Goal: Task Accomplishment & Management: Use online tool/utility

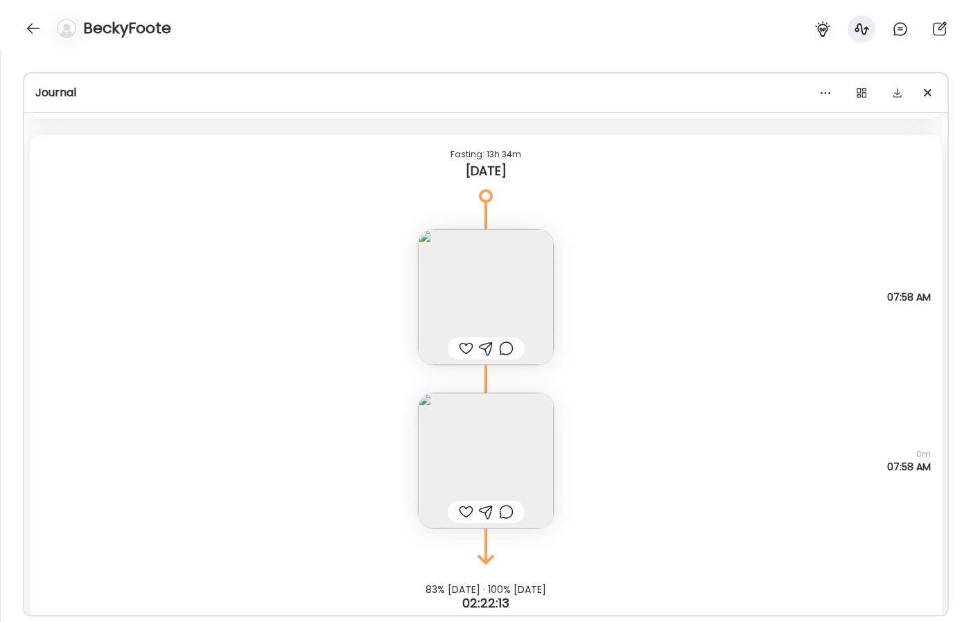
scroll to position [10205, 0]
click at [468, 430] on img at bounding box center [486, 459] width 136 height 136
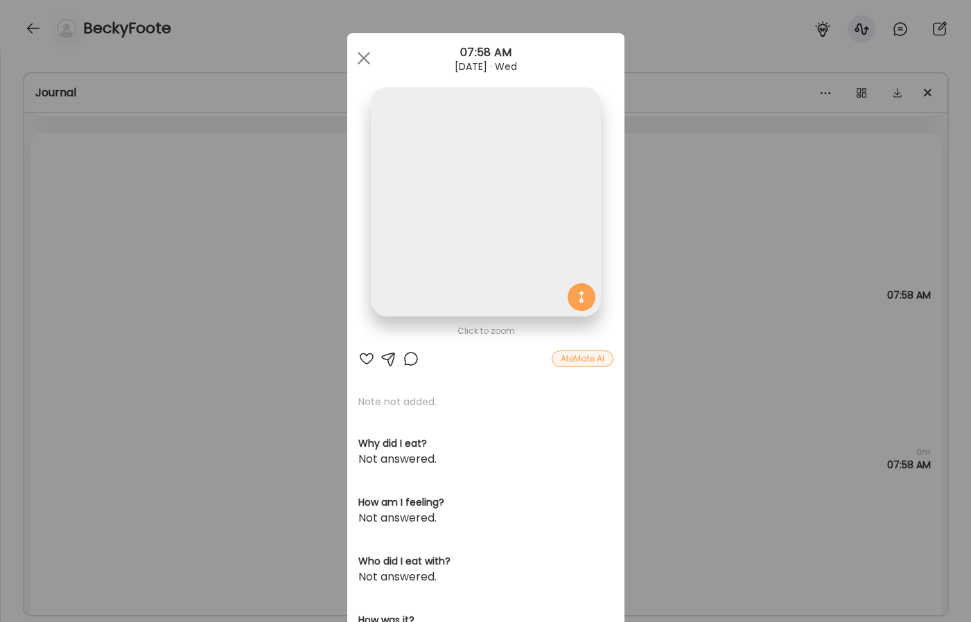
click at [468, 430] on div "Click to zoom AteMate AI Note not added. Why did I eat? Not answered. How am I …" at bounding box center [485, 440] width 277 height 815
click at [459, 274] on img at bounding box center [485, 201] width 229 height 229
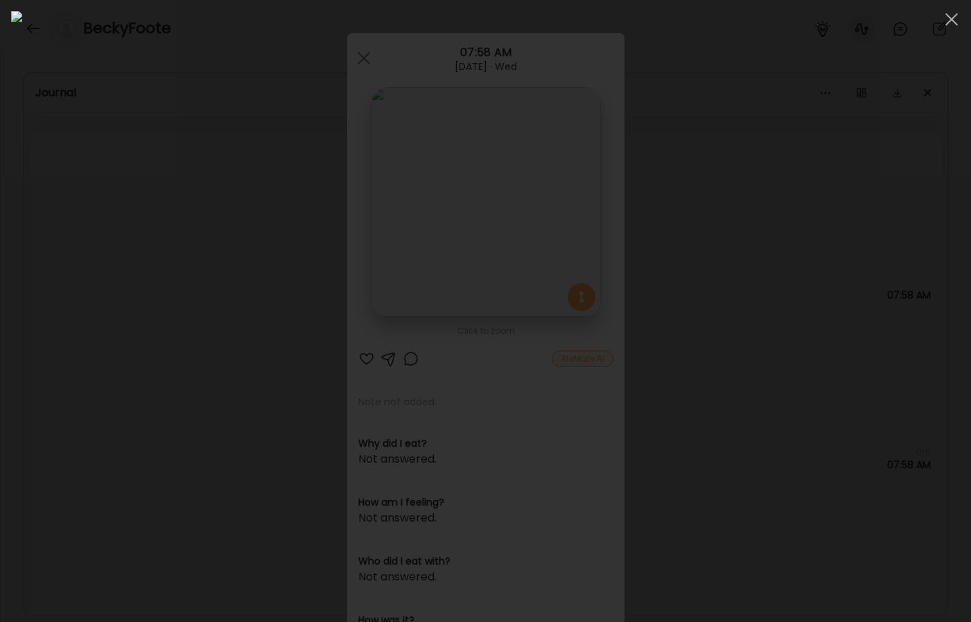
click at [459, 274] on img at bounding box center [485, 311] width 948 height 600
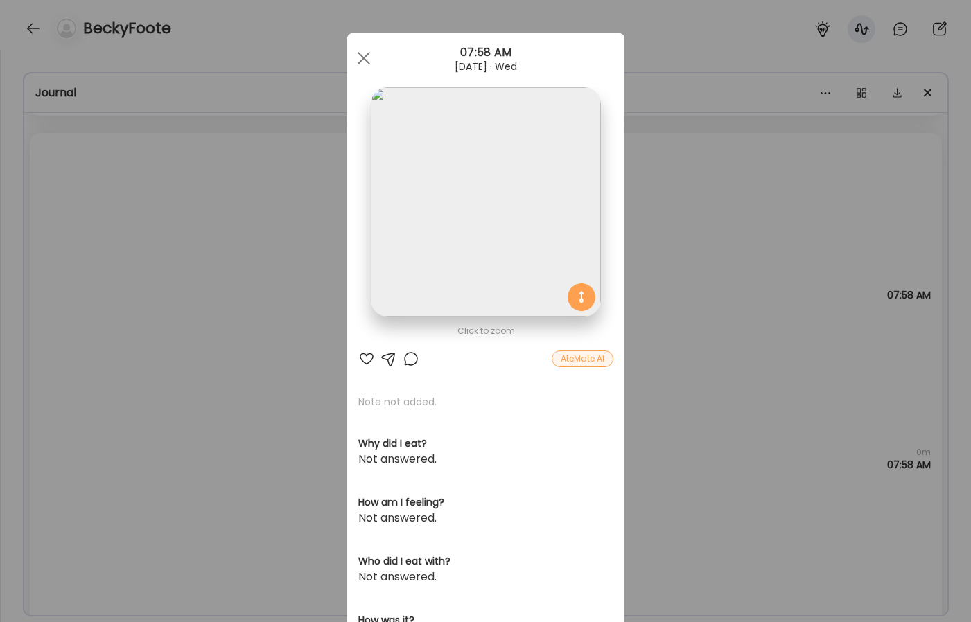
click at [459, 274] on img at bounding box center [485, 201] width 229 height 229
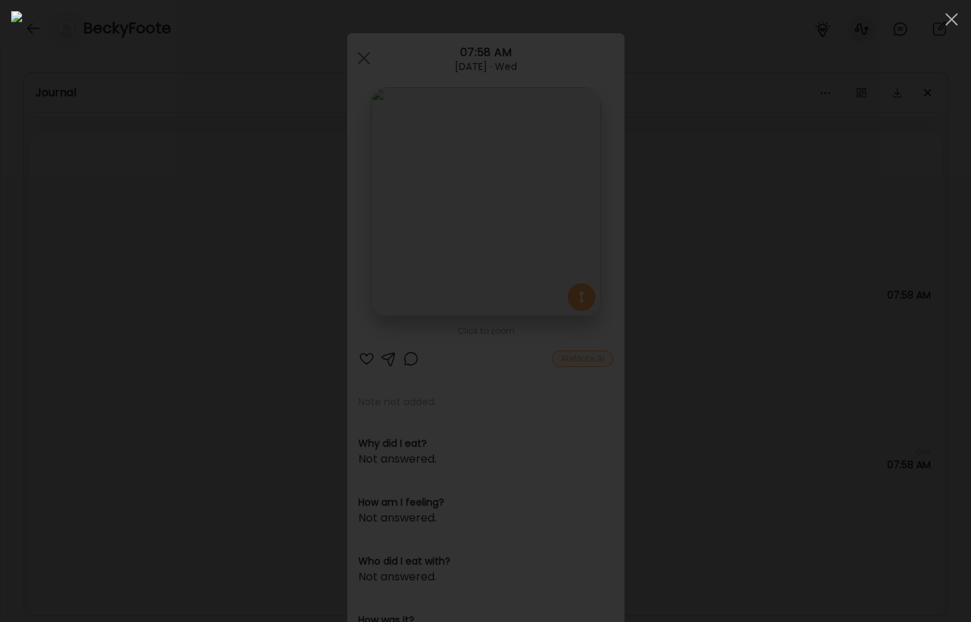
click at [143, 426] on div at bounding box center [485, 311] width 948 height 600
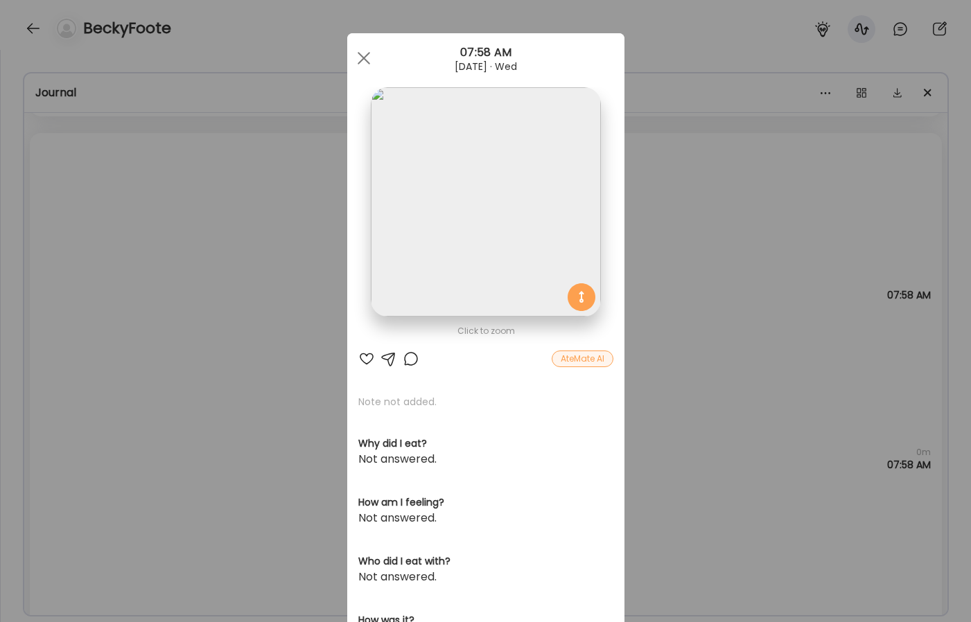
click at [169, 430] on div "Ate Coach Dashboard Wahoo! It’s official Take a moment to set up your Coach Pro…" at bounding box center [485, 311] width 971 height 622
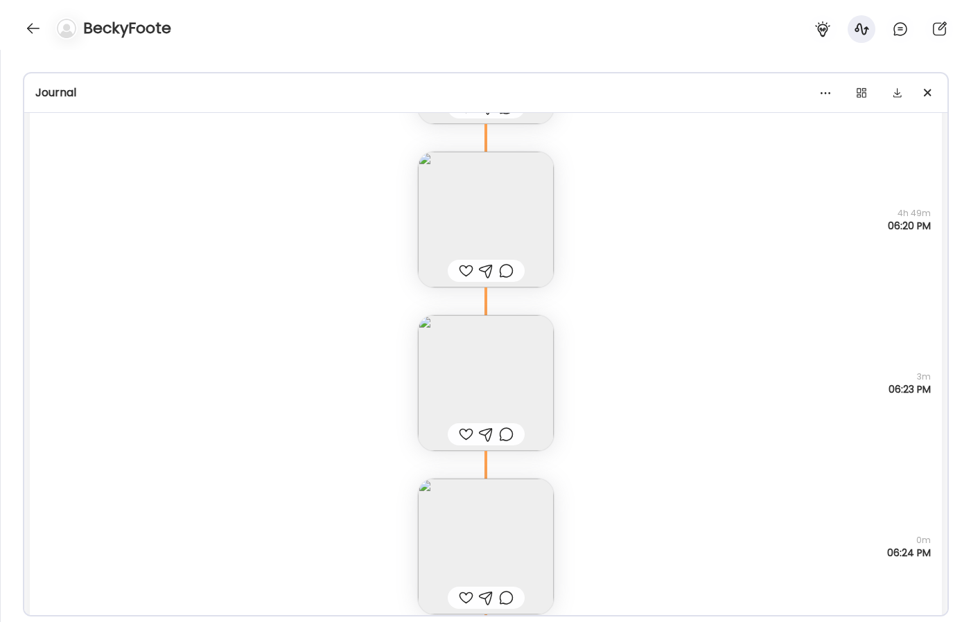
scroll to position [8450, 0]
click at [438, 215] on img at bounding box center [486, 224] width 136 height 136
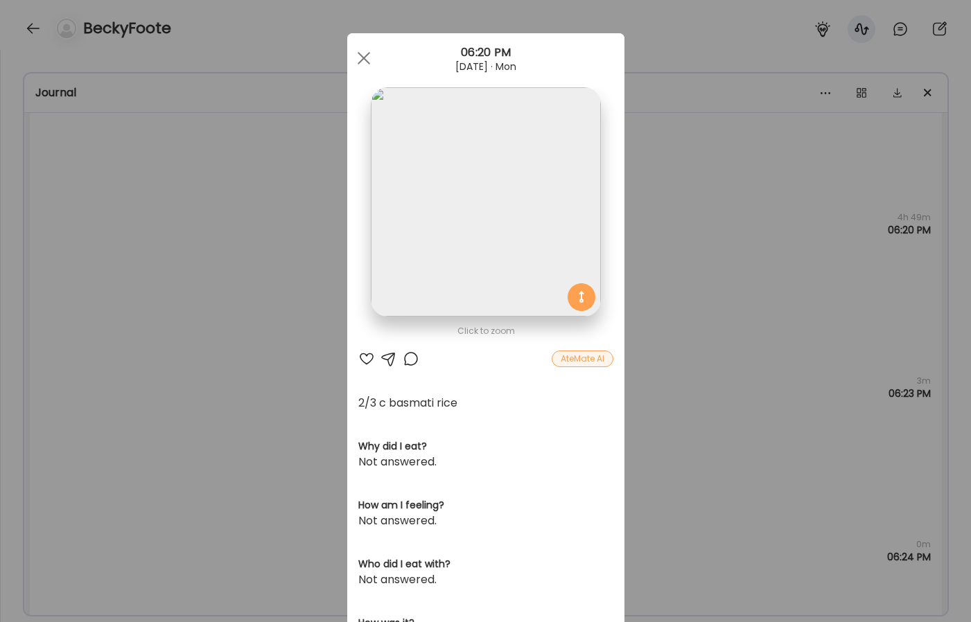
click at [455, 203] on img at bounding box center [485, 201] width 229 height 229
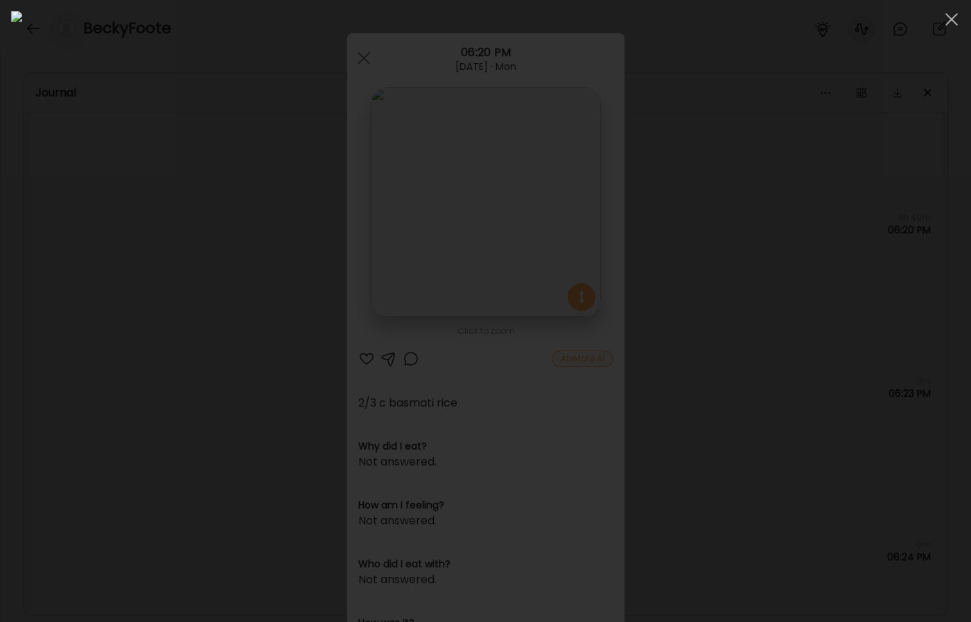
click at [76, 300] on div at bounding box center [485, 311] width 948 height 600
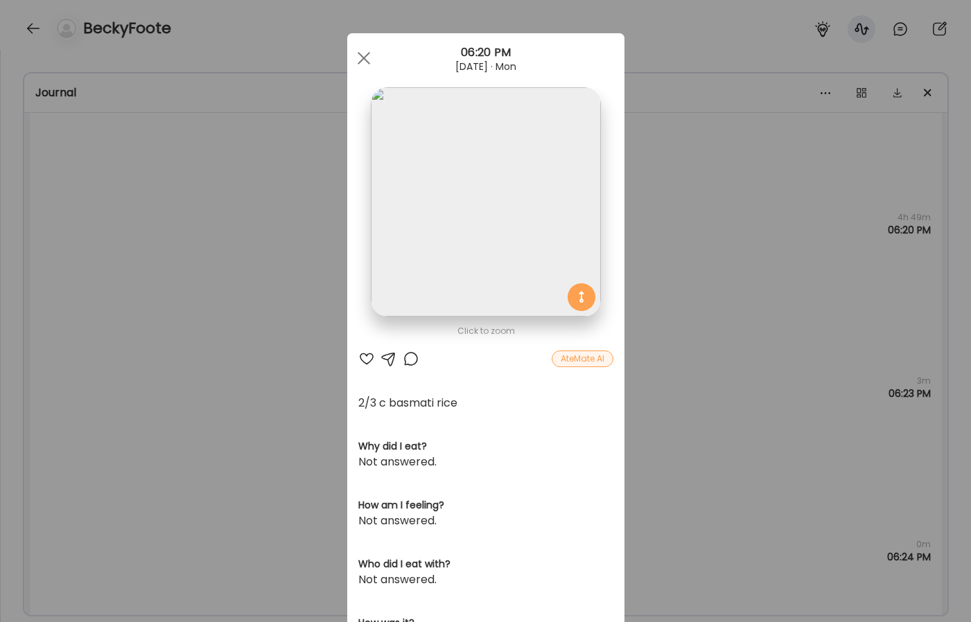
click at [195, 346] on div "Ate Coach Dashboard Wahoo! It’s official Take a moment to set up your Coach Pro…" at bounding box center [485, 311] width 971 height 622
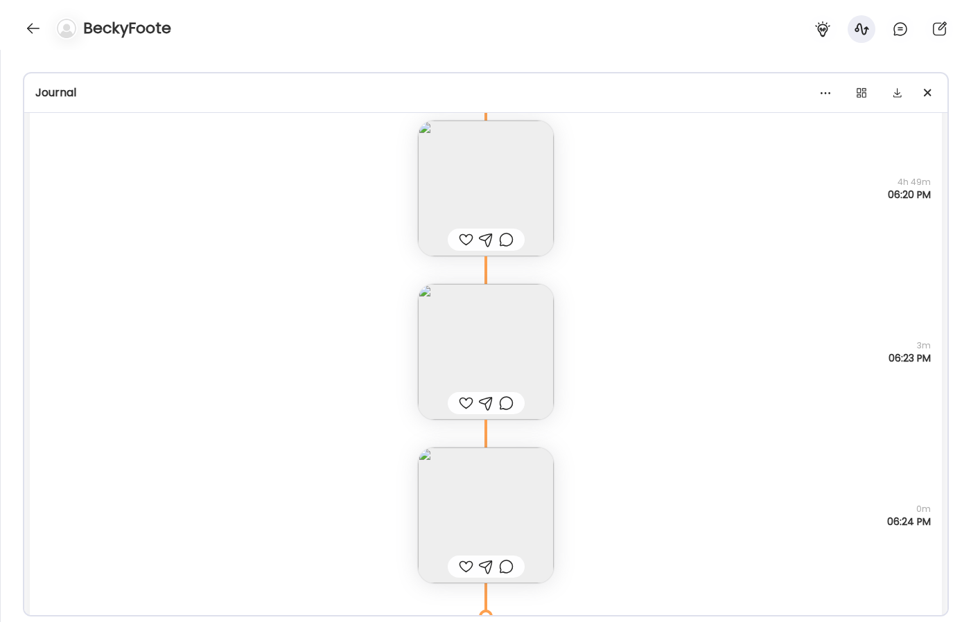
scroll to position [8487, 0]
click at [508, 475] on img at bounding box center [486, 514] width 136 height 136
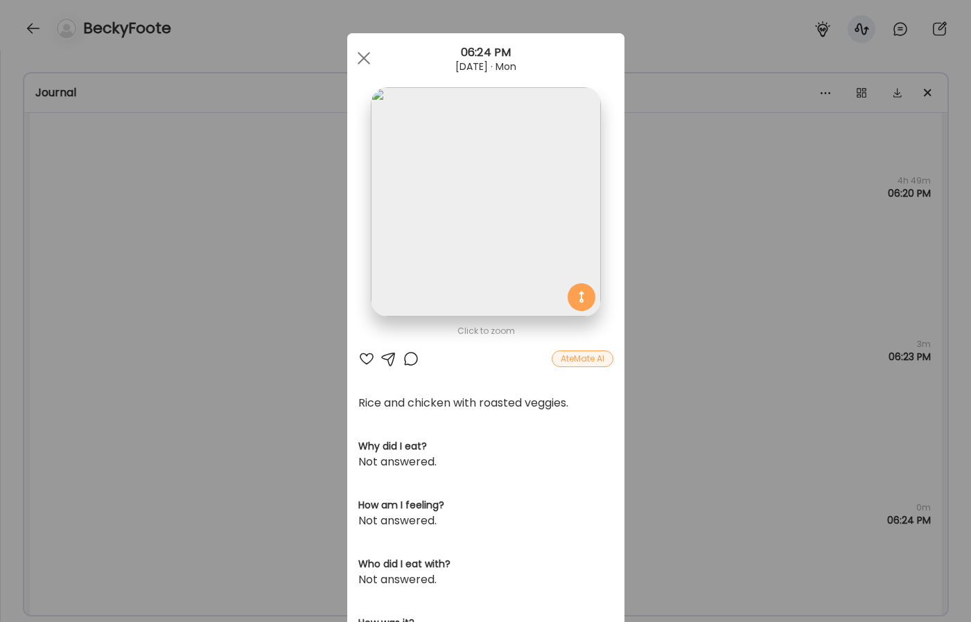
click at [498, 273] on img at bounding box center [485, 201] width 229 height 229
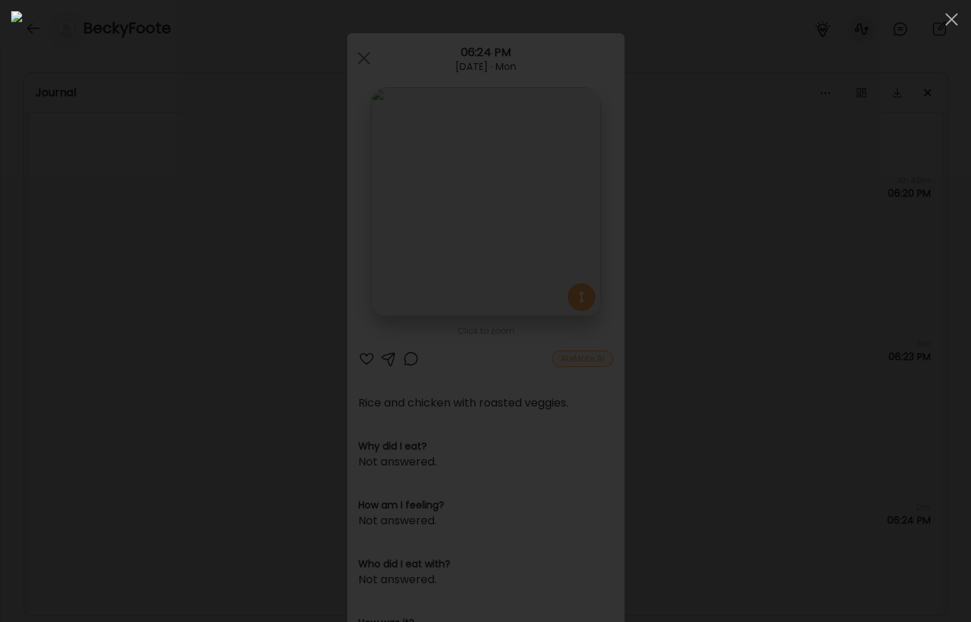
click at [831, 395] on div at bounding box center [485, 311] width 948 height 600
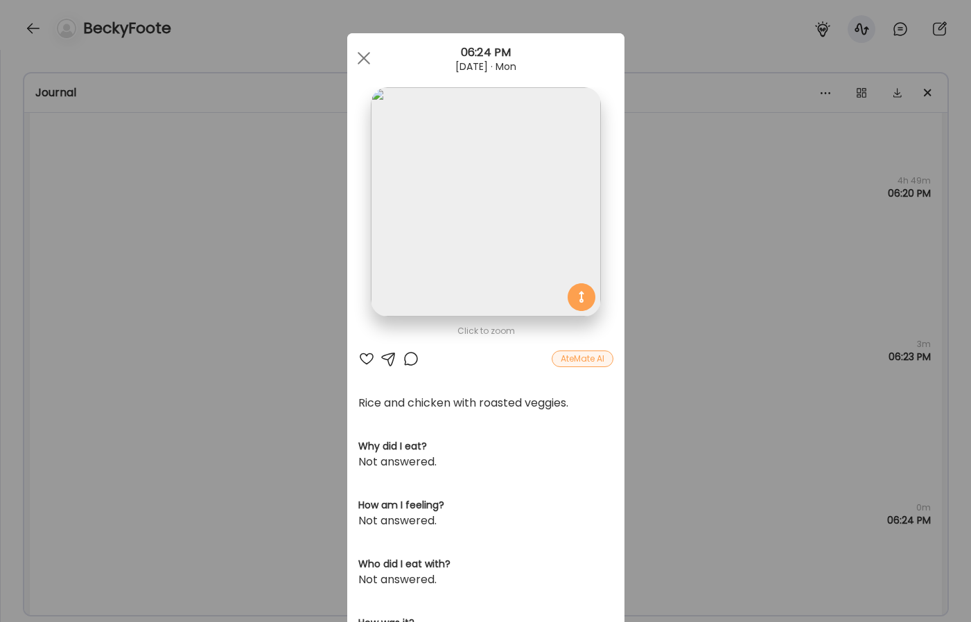
click at [755, 413] on div "Ate Coach Dashboard Wahoo! It’s official Take a moment to set up your Coach Pro…" at bounding box center [485, 311] width 971 height 622
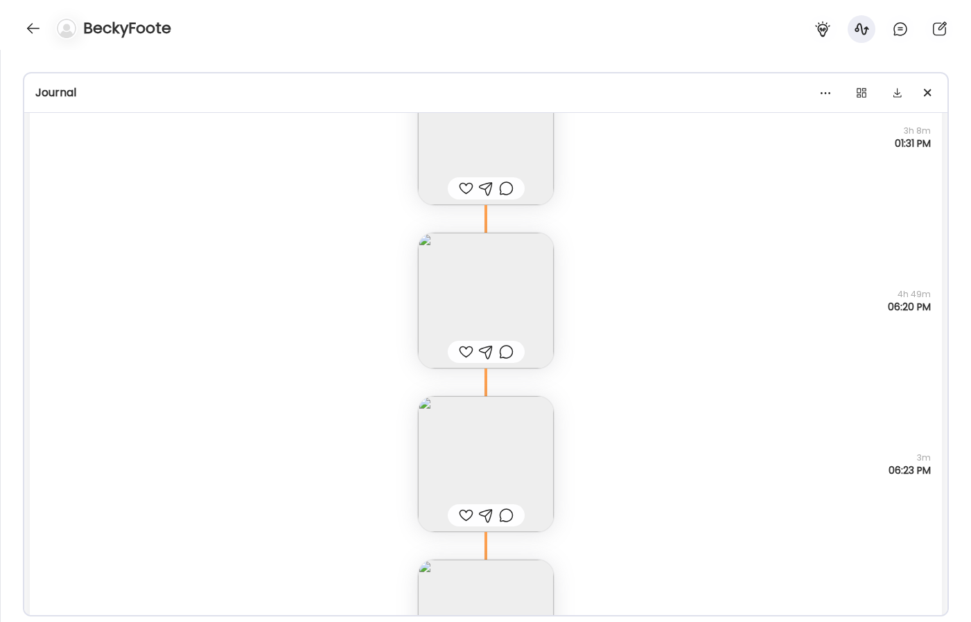
scroll to position [8366, 0]
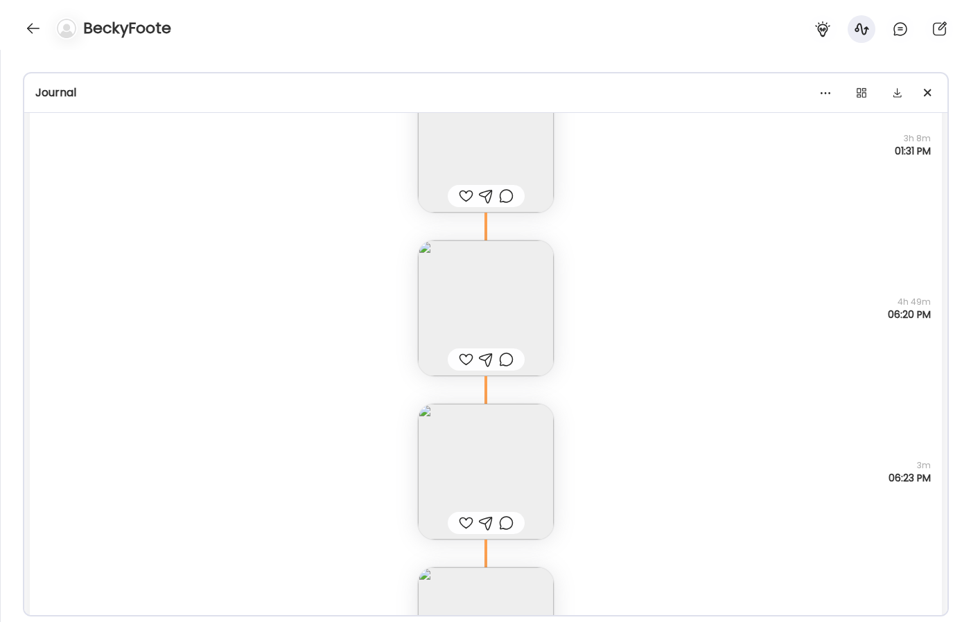
click at [506, 337] on img at bounding box center [486, 308] width 136 height 136
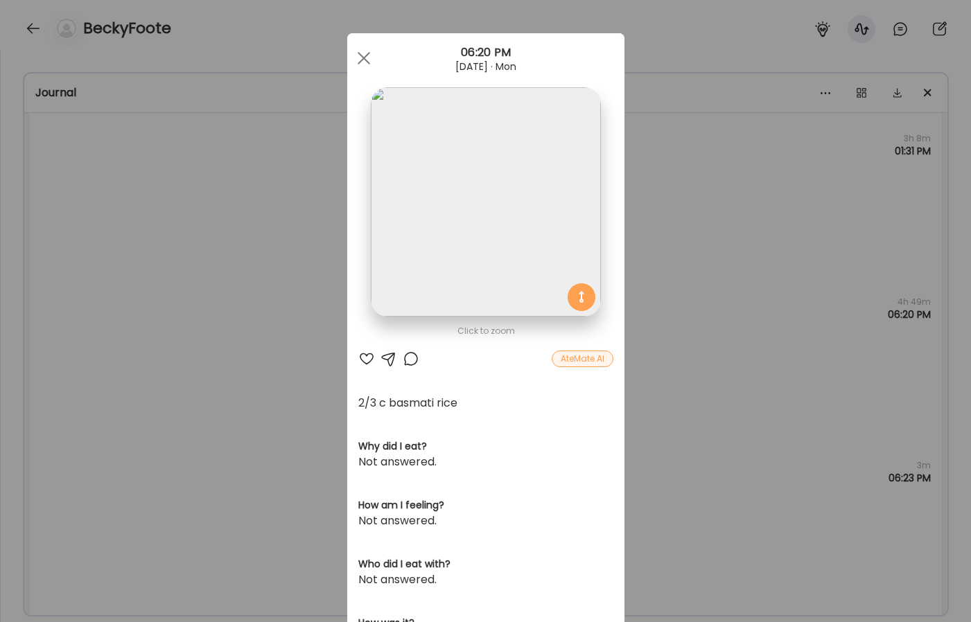
click at [497, 266] on img at bounding box center [485, 201] width 229 height 229
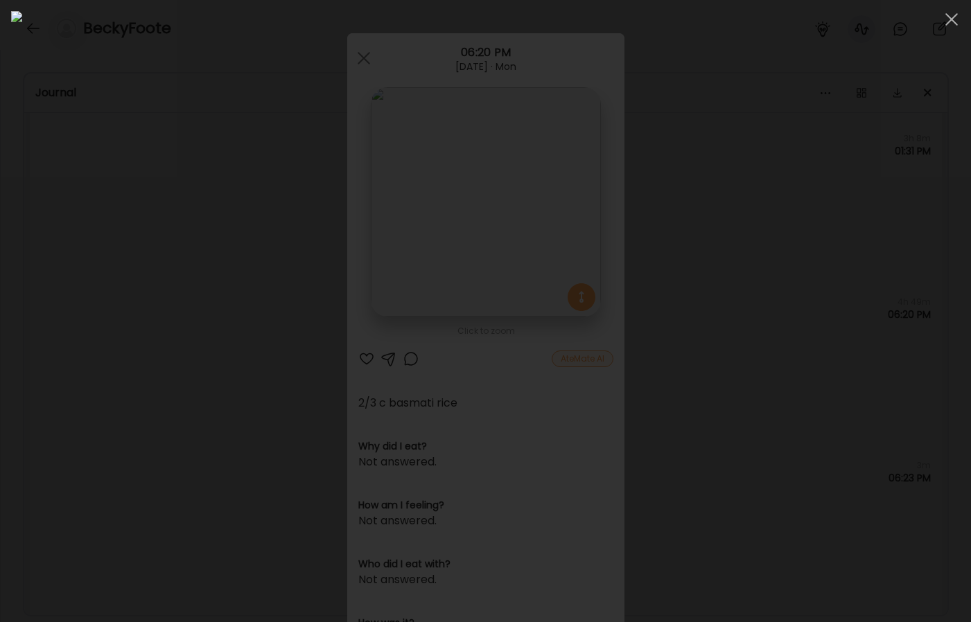
click at [106, 368] on div at bounding box center [485, 311] width 948 height 600
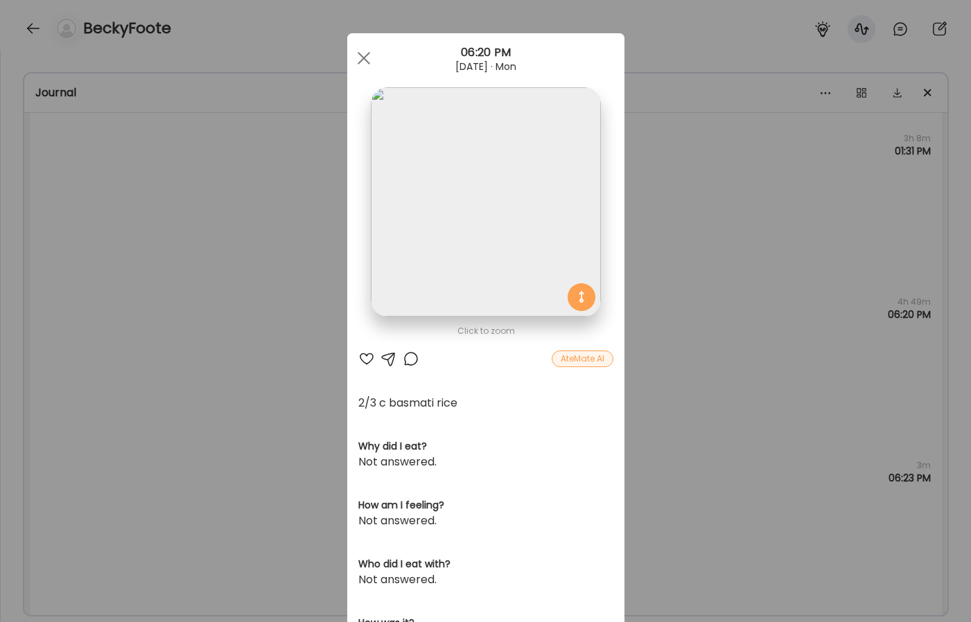
click at [138, 328] on div "Ate Coach Dashboard Wahoo! It’s official Take a moment to set up your Coach Pro…" at bounding box center [485, 311] width 971 height 622
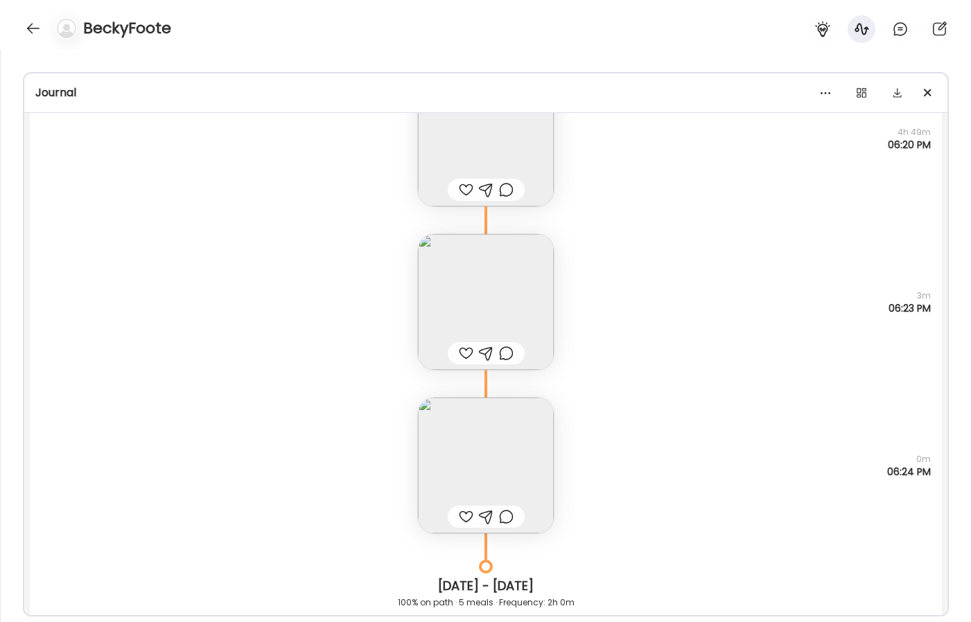
scroll to position [8558, 0]
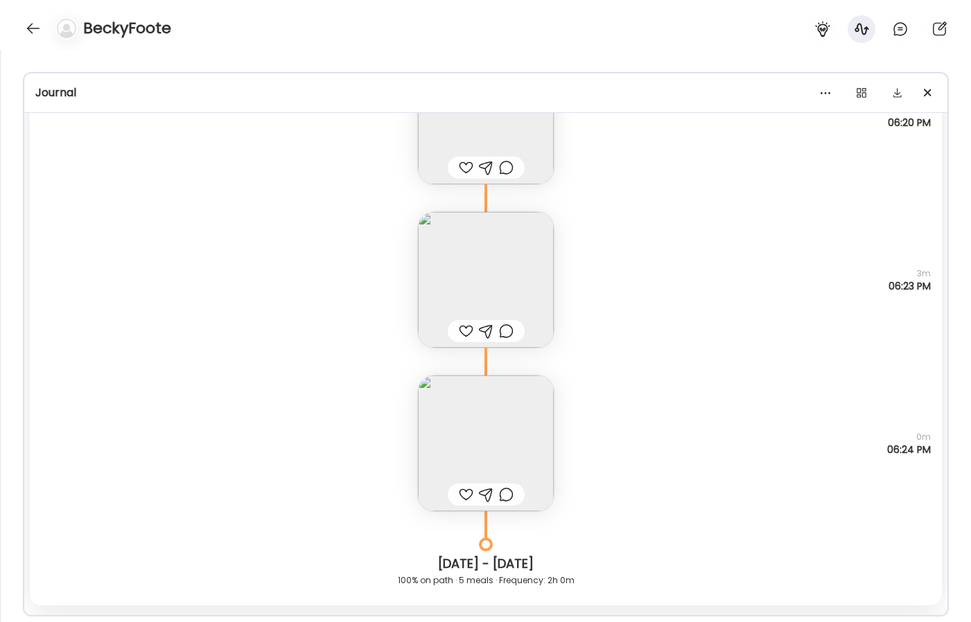
click at [475, 403] on img at bounding box center [486, 443] width 136 height 136
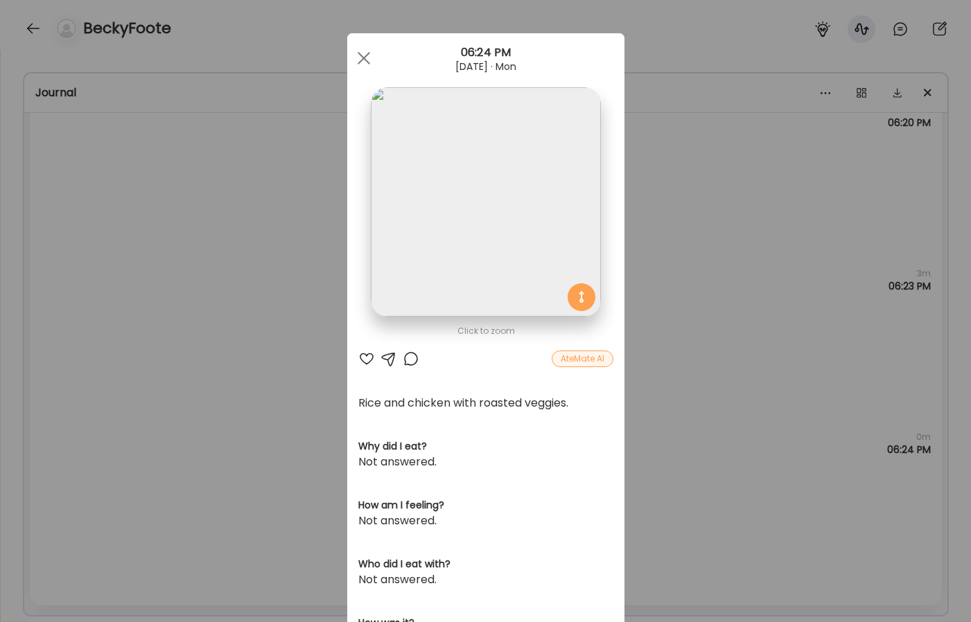
click at [475, 262] on img at bounding box center [485, 201] width 229 height 229
